Goal: Check status: Check status

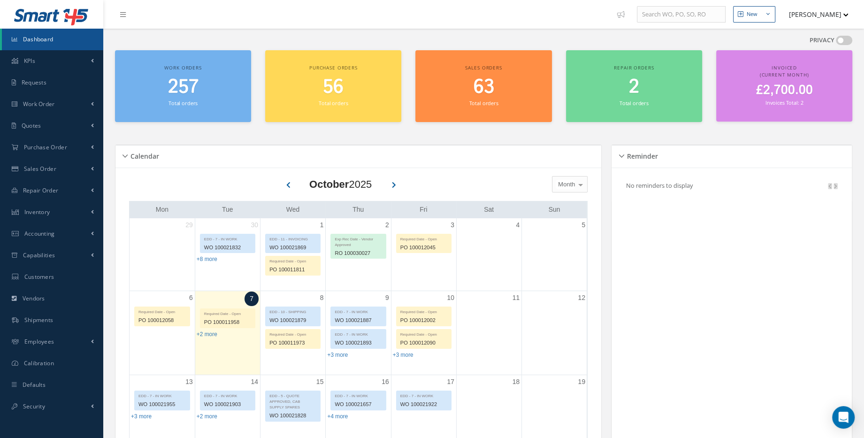
click at [164, 85] on h2 "257" at bounding box center [183, 87] width 127 height 23
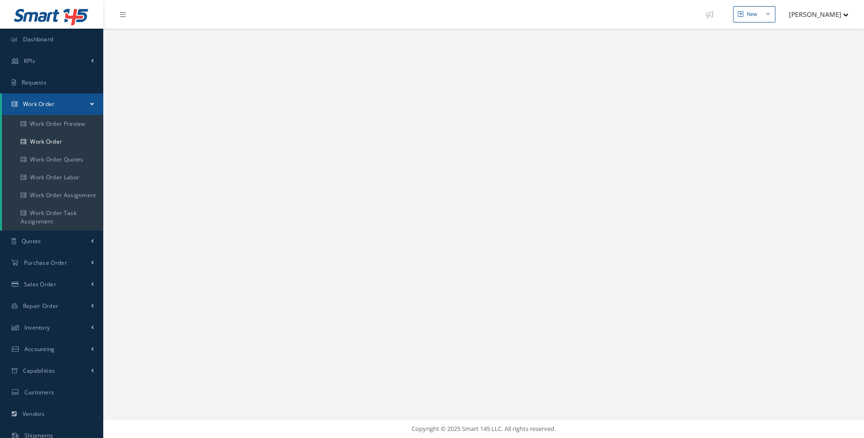
select select "25"
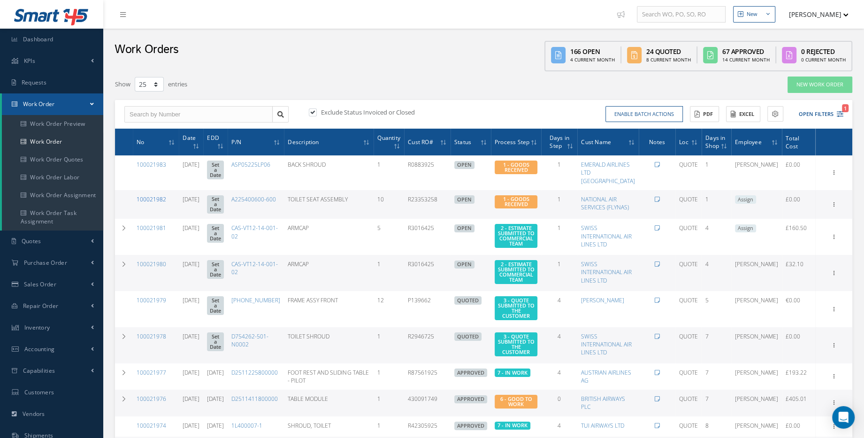
click at [145, 199] on link "100021982" at bounding box center [152, 199] width 30 height 8
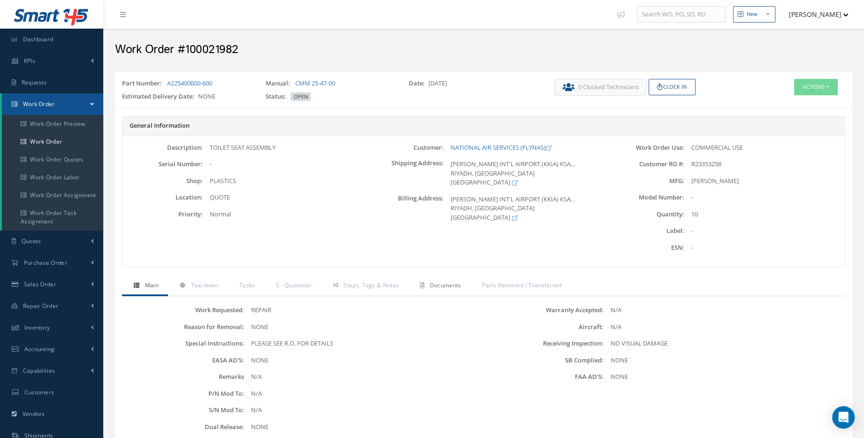
click at [441, 291] on link "Documents" at bounding box center [439, 287] width 62 height 20
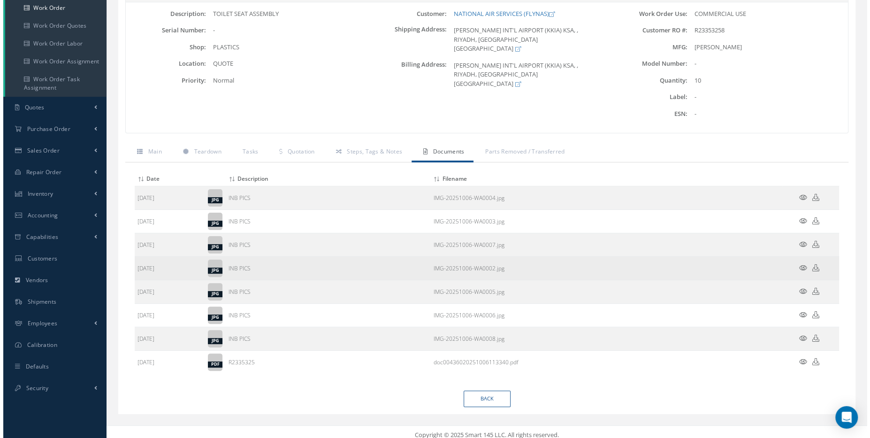
scroll to position [138, 0]
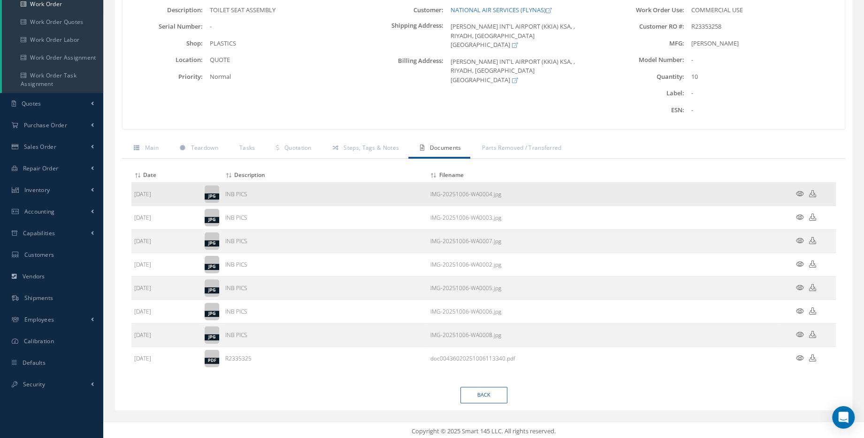
click at [804, 191] on td at bounding box center [808, 194] width 56 height 23
click at [802, 193] on icon at bounding box center [800, 193] width 8 height 7
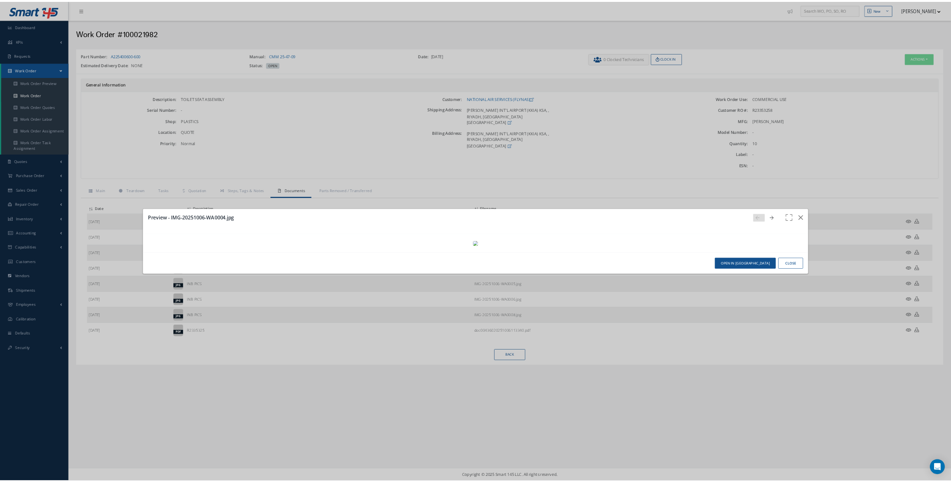
scroll to position [0, 0]
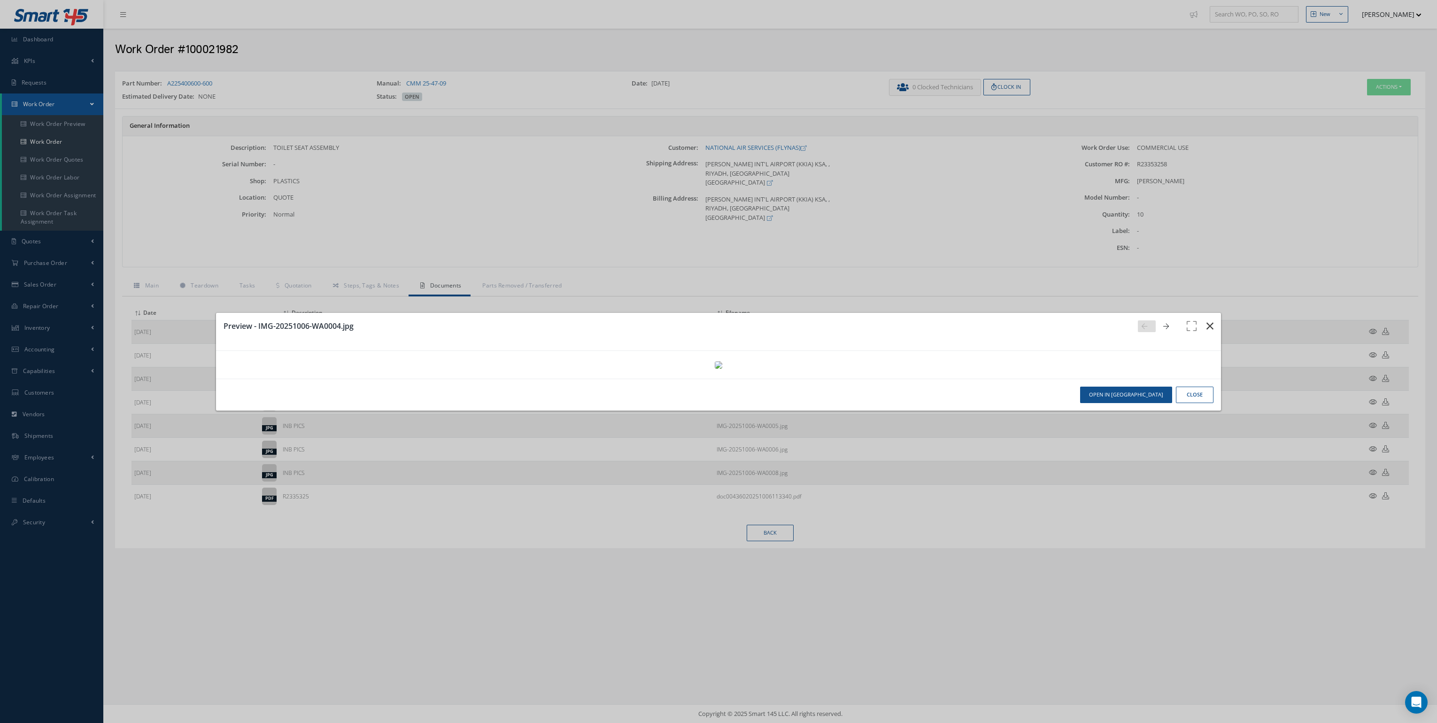
click at [864, 320] on icon "button" at bounding box center [1209, 325] width 7 height 11
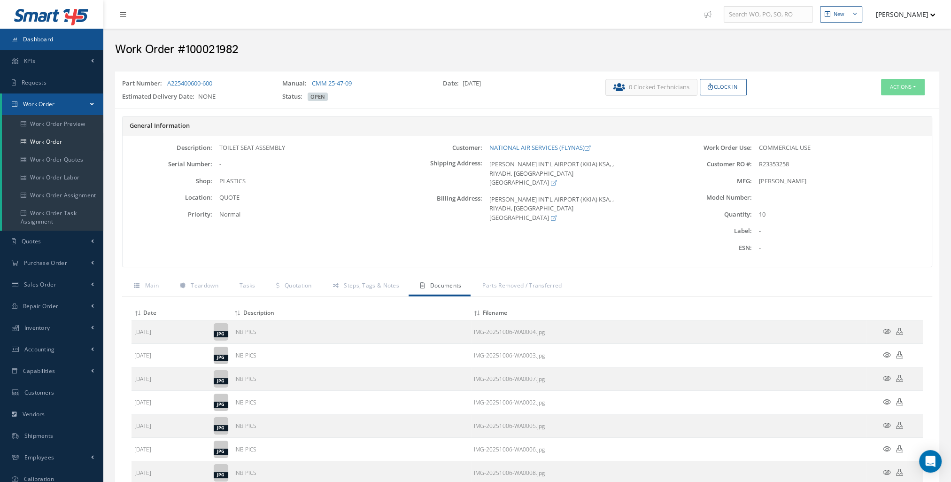
click at [75, 40] on link "Dashboard" at bounding box center [51, 40] width 103 height 22
